Goal: Find specific page/section: Find specific page/section

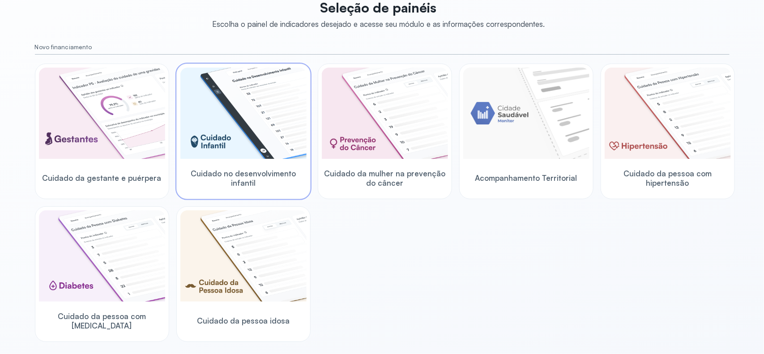
scroll to position [55, 0]
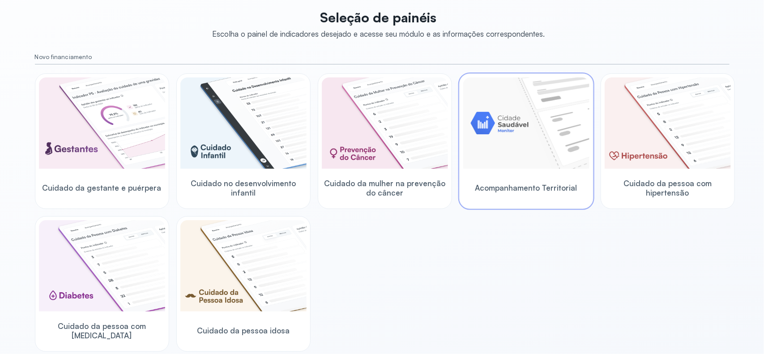
click at [530, 128] on img at bounding box center [526, 122] width 126 height 91
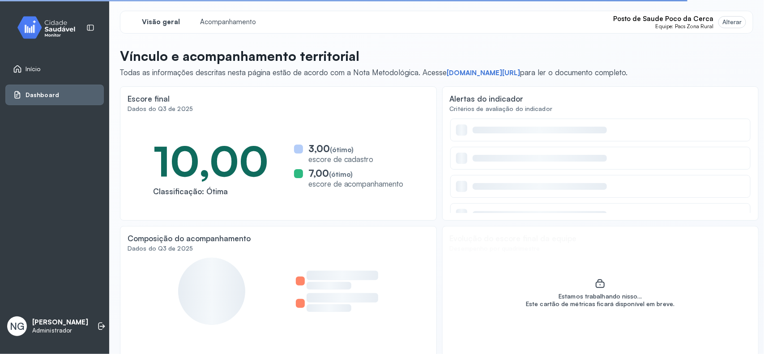
click at [729, 20] on div "Alterar" at bounding box center [732, 22] width 20 height 8
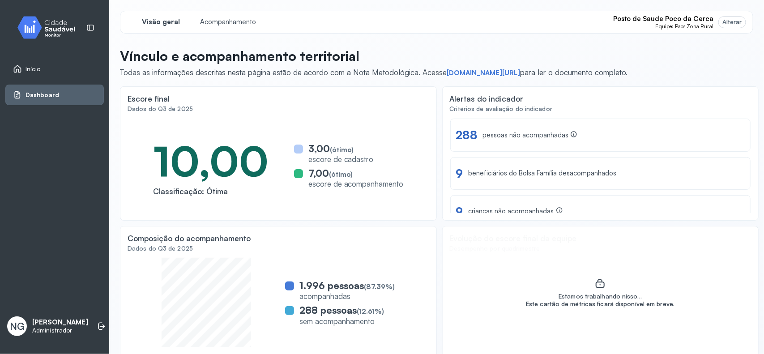
click at [739, 26] on div "Visão geral Acompanhamento Posto de Saude Poco da Cerca Equipe: Pacs Zona Rural…" at bounding box center [436, 22] width 633 height 23
click at [726, 25] on div "Alterar" at bounding box center [732, 22] width 20 height 8
click at [722, 20] on div "Alterar" at bounding box center [732, 22] width 20 height 8
click at [726, 21] on div "Alterar" at bounding box center [732, 22] width 20 height 8
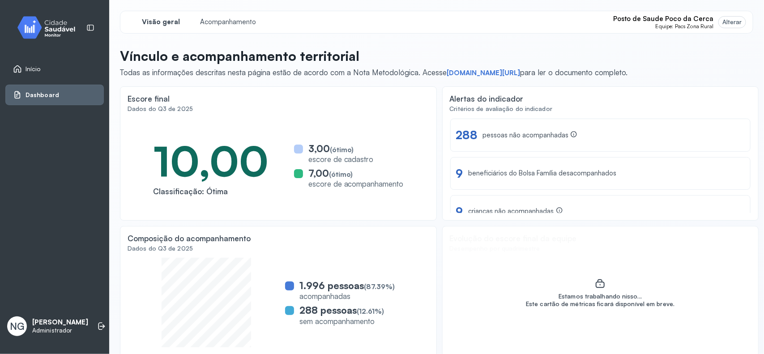
click at [726, 21] on div "Alterar" at bounding box center [732, 22] width 20 height 8
click at [673, 18] on span "Posto de Saude Poco da Cerca" at bounding box center [663, 19] width 100 height 9
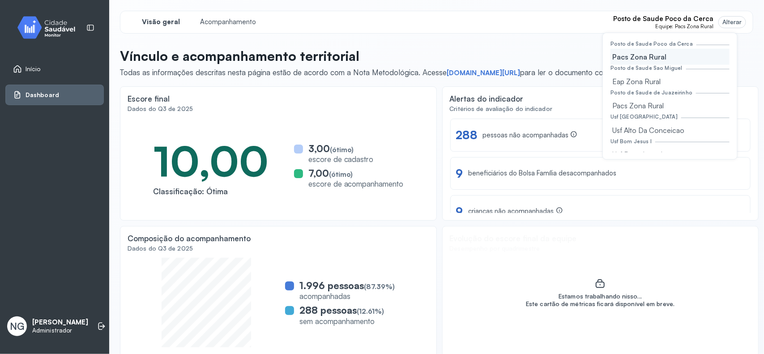
click at [731, 13] on div "Visão geral Acompanhamento Posto de Saude Poco da Cerca Equipe: Pacs Zona Rural…" at bounding box center [436, 22] width 633 height 23
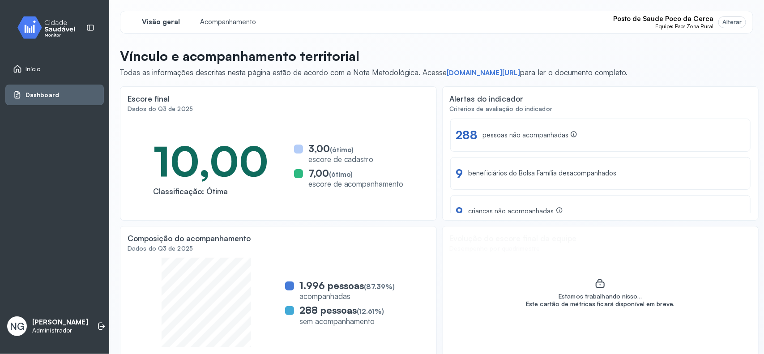
click at [726, 22] on div "Alterar" at bounding box center [732, 22] width 20 height 8
click at [726, 23] on div "Alterar" at bounding box center [732, 22] width 20 height 8
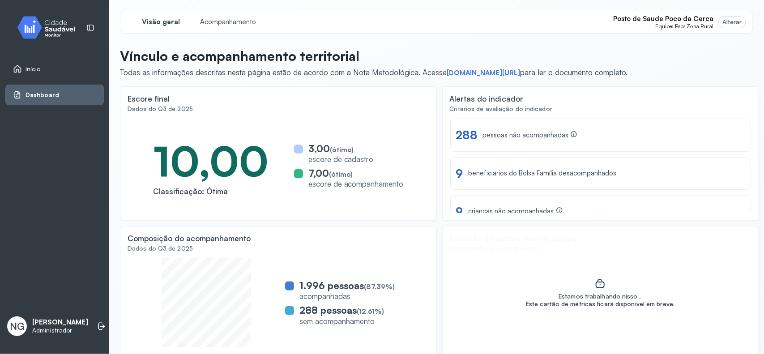
click at [674, 24] on span "Equipe: Pacs Zona Rural" at bounding box center [685, 26] width 58 height 6
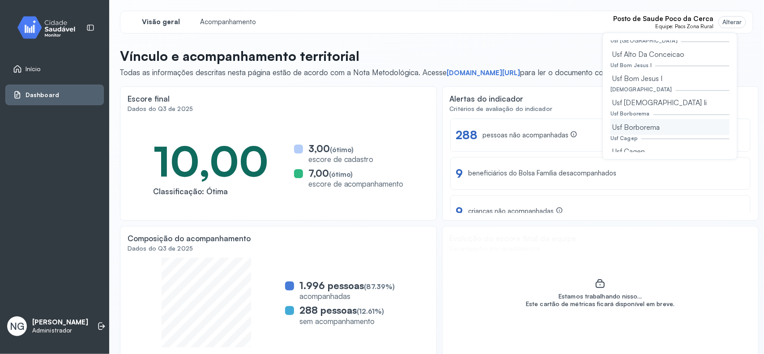
scroll to position [56, 0]
click at [639, 97] on div "Usf Bom Jesus I" at bounding box center [670, 98] width 119 height 16
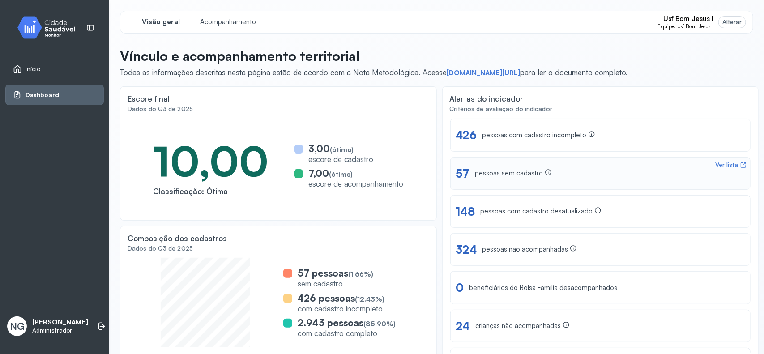
click at [500, 171] on div "pessoas sem cadastro" at bounding box center [513, 173] width 77 height 9
click at [222, 17] on div "Acompanhamento" at bounding box center [228, 22] width 67 height 15
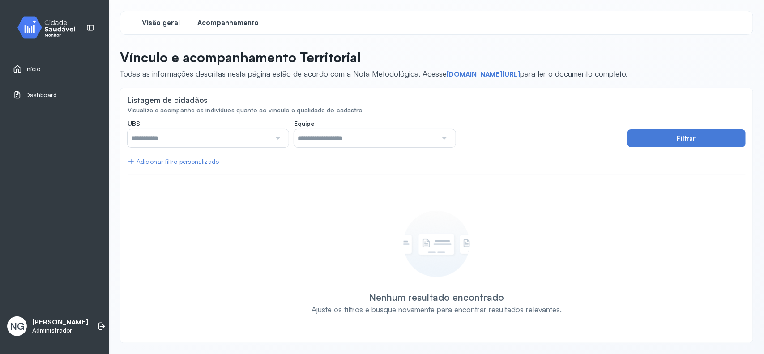
click at [164, 24] on span "Visão geral" at bounding box center [161, 23] width 38 height 9
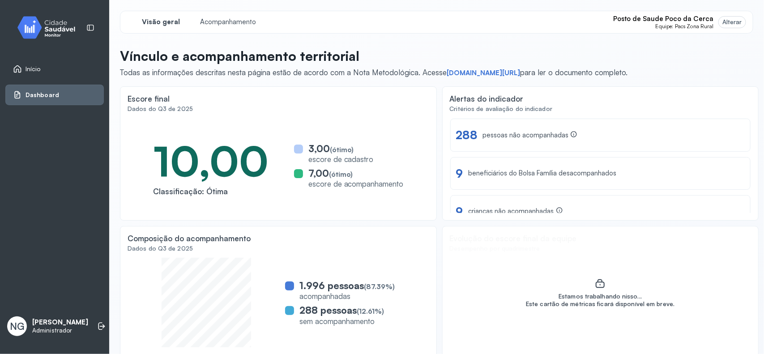
click at [722, 20] on div "Alterar" at bounding box center [732, 22] width 20 height 8
click at [677, 21] on span "Posto de Saude Poco da Cerca" at bounding box center [663, 19] width 100 height 9
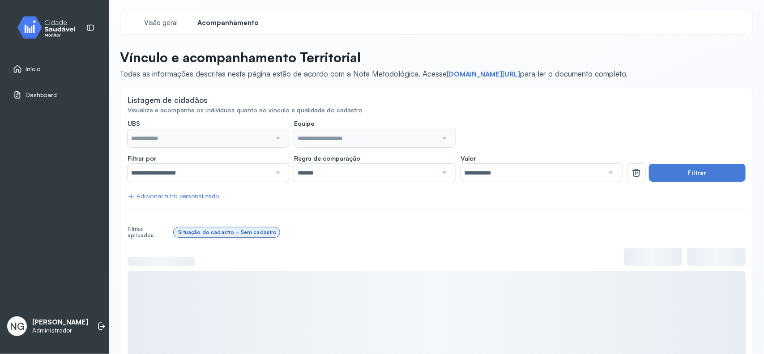
type input "**********"
